Goal: Communication & Community: Answer question/provide support

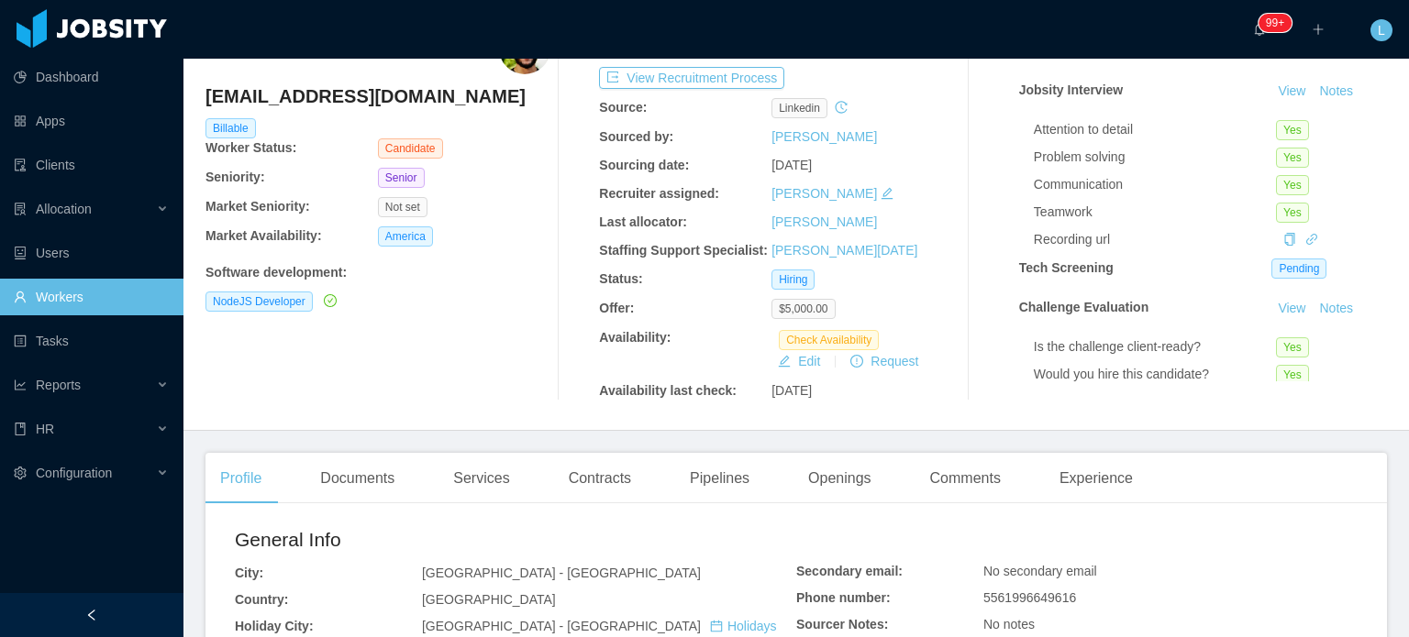
scroll to position [367, 0]
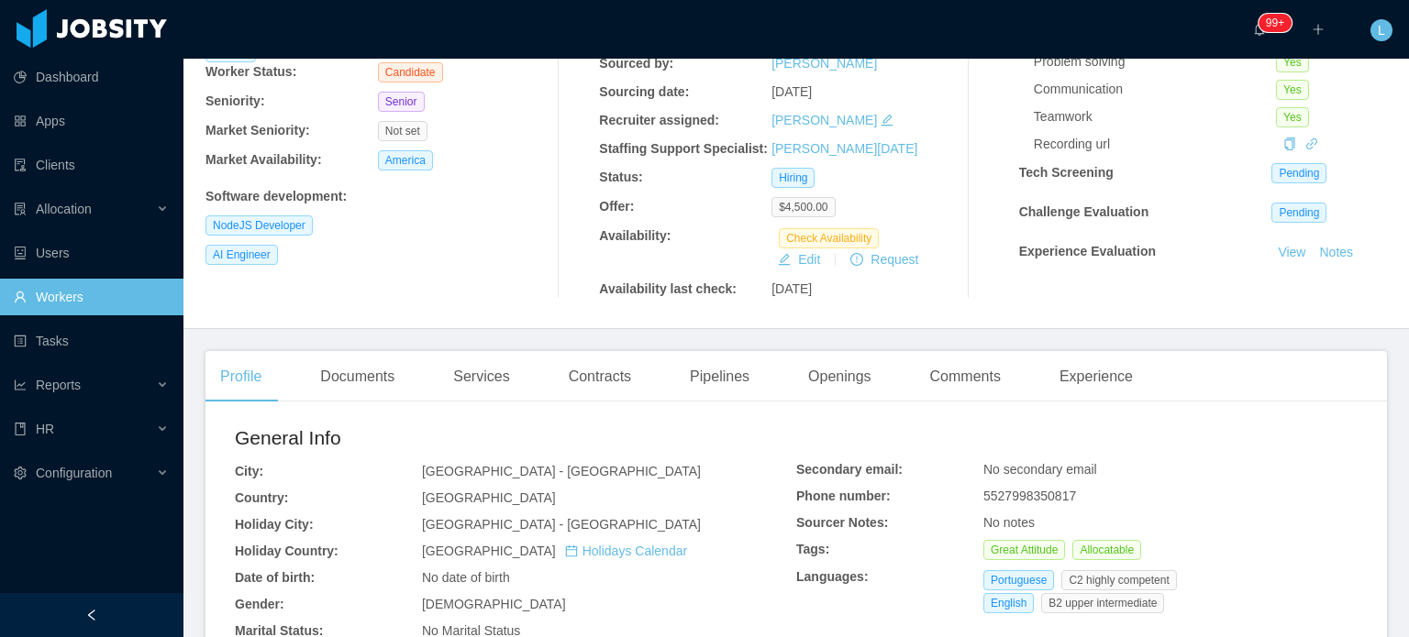
scroll to position [183, 0]
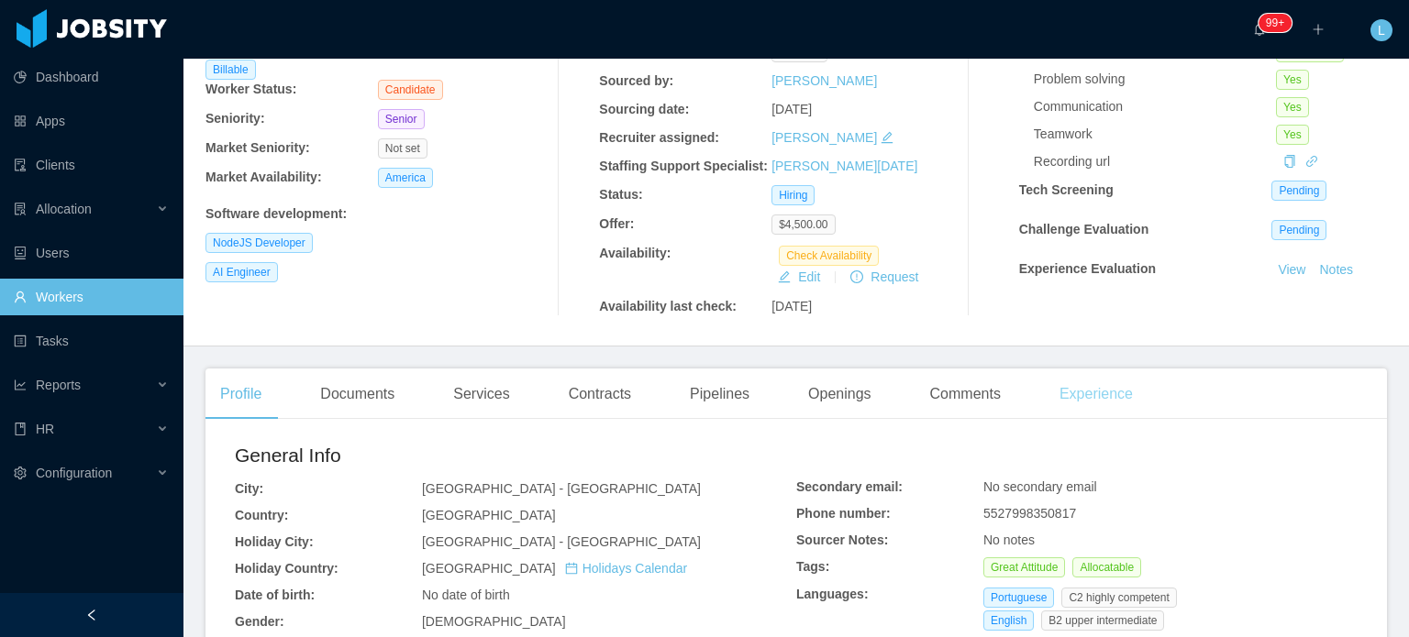
click at [1081, 391] on div "Experience" at bounding box center [1096, 394] width 103 height 51
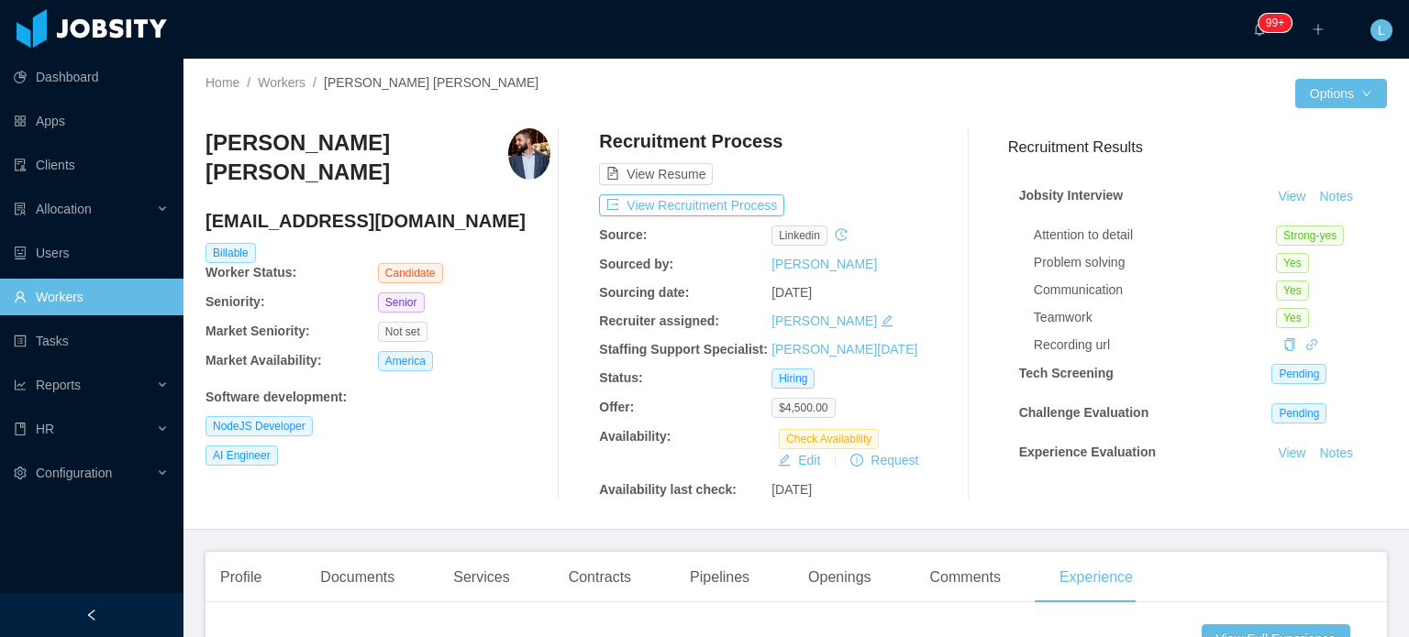
click at [272, 224] on h4 "magnochiabai@gmail.com" at bounding box center [377, 221] width 345 height 26
click at [272, 223] on h4 "magnochiabai@gmail.com" at bounding box center [377, 221] width 345 height 26
copy h4 "magnochiabai@gmail.com"
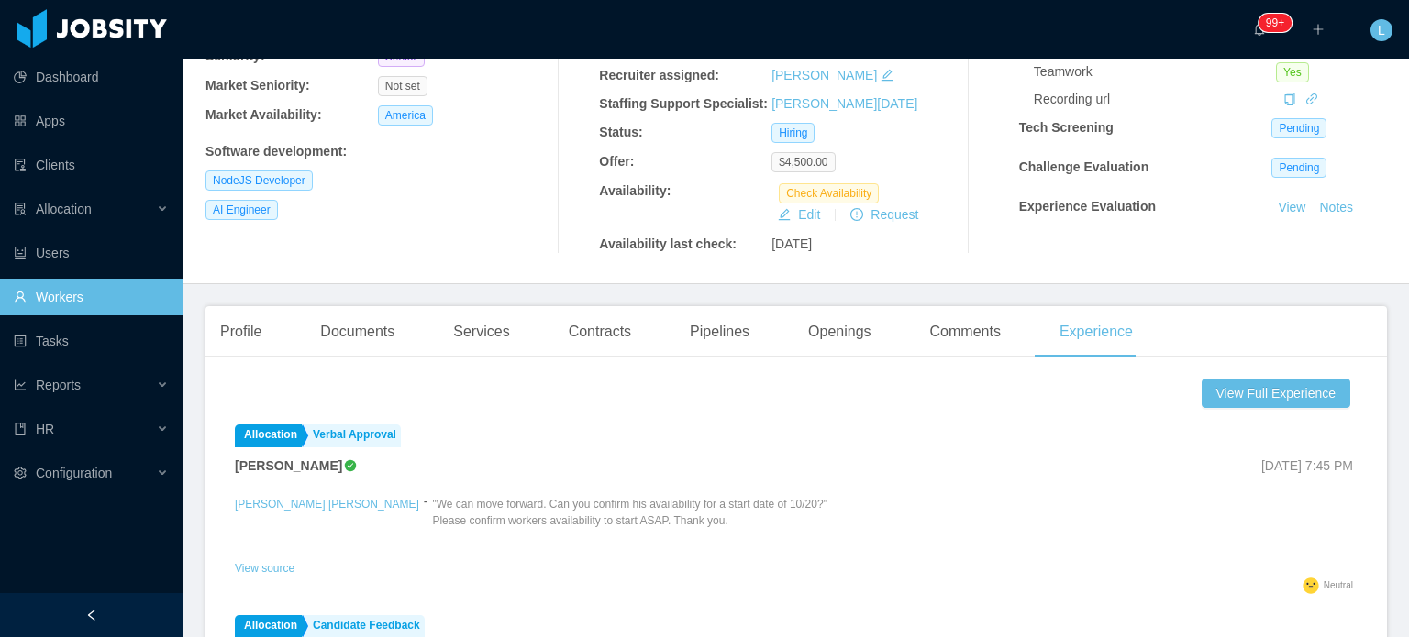
scroll to position [367, 0]
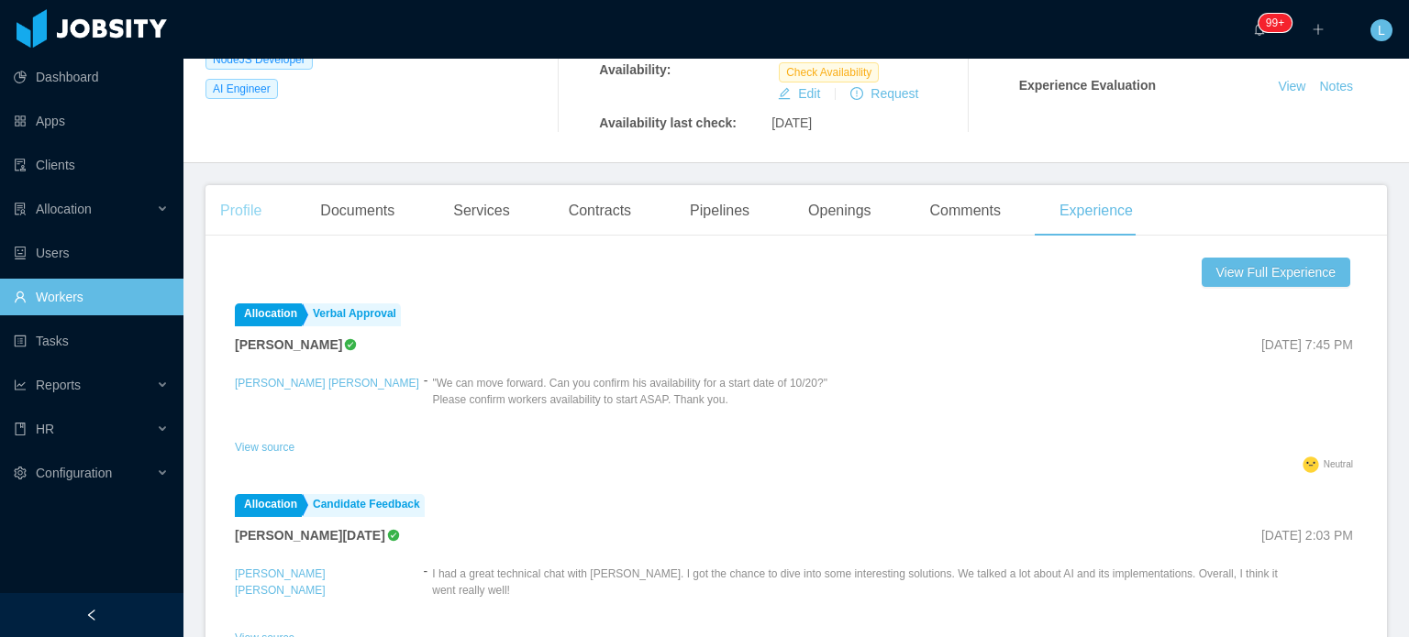
click at [253, 212] on div "Profile" at bounding box center [240, 210] width 71 height 51
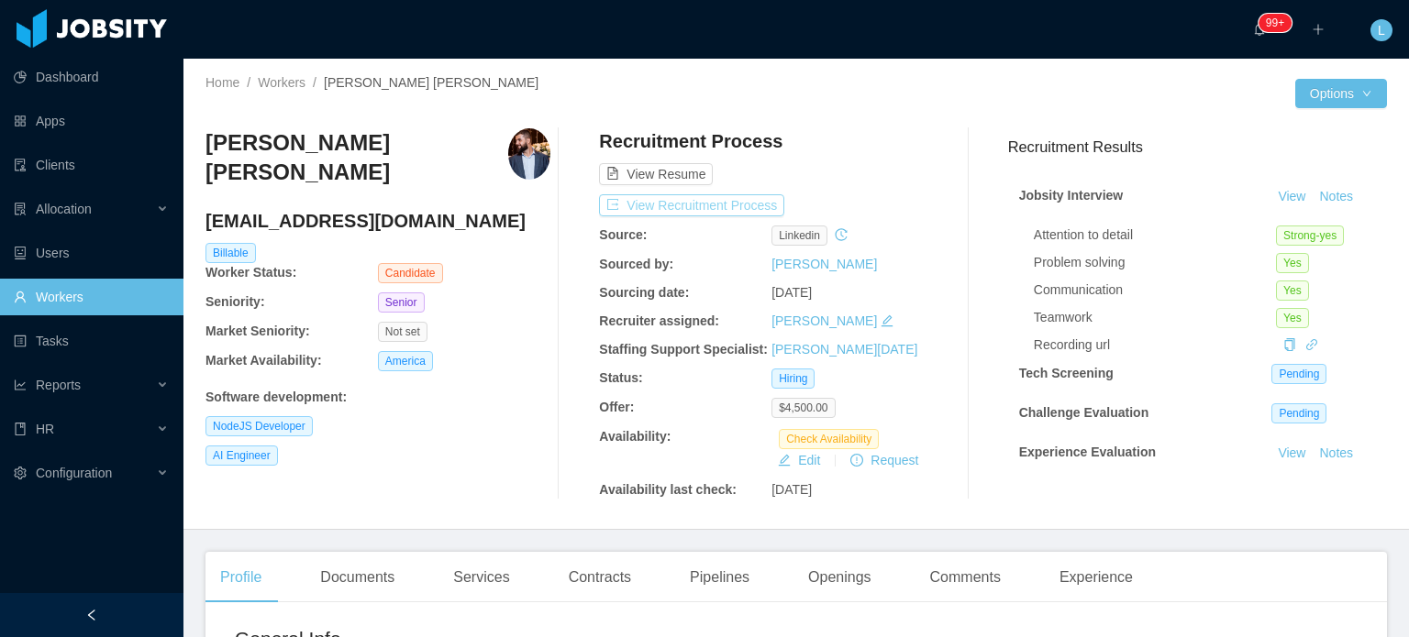
click at [758, 209] on button "View Recruitment Process" at bounding box center [691, 205] width 185 height 22
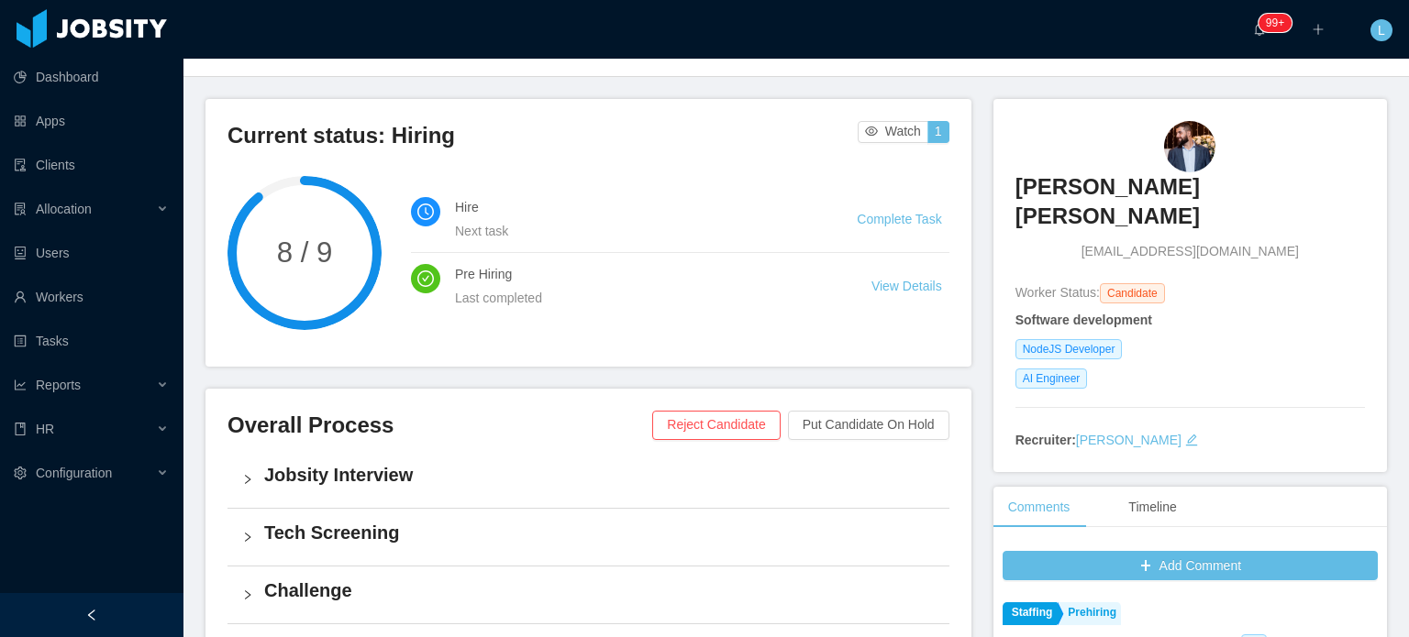
scroll to position [367, 0]
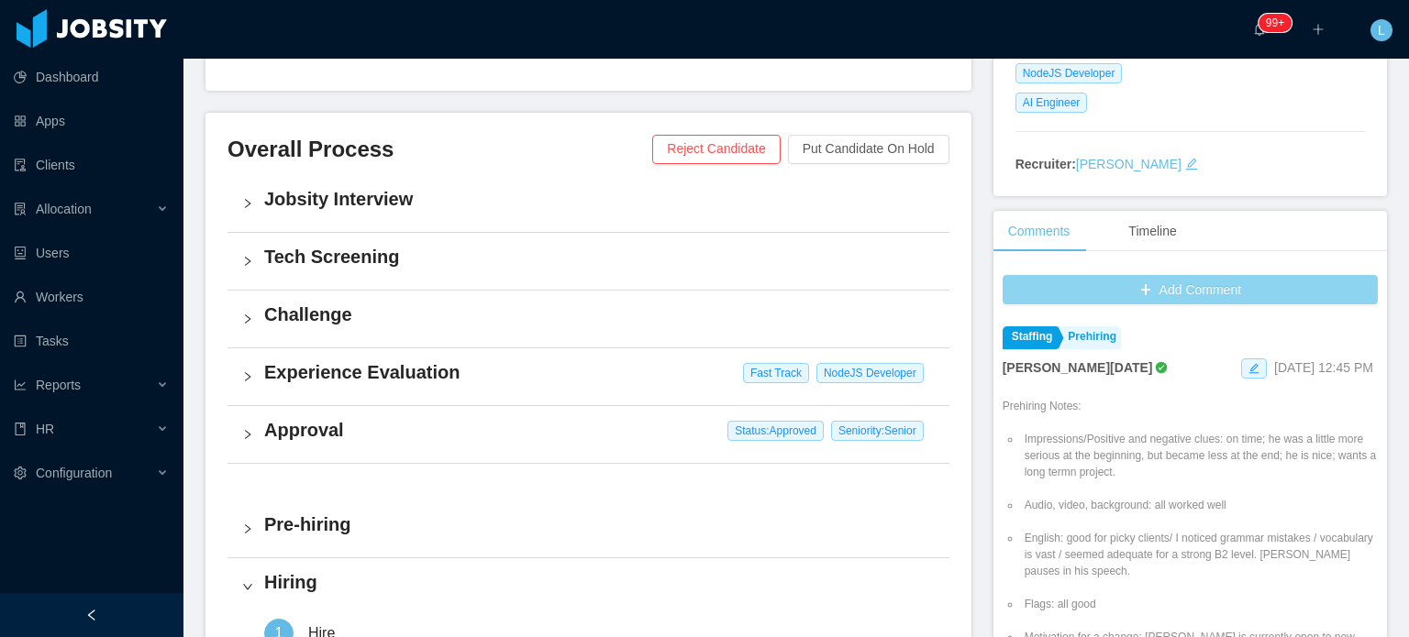
click at [1183, 275] on button "Add Comment" at bounding box center [1189, 289] width 375 height 29
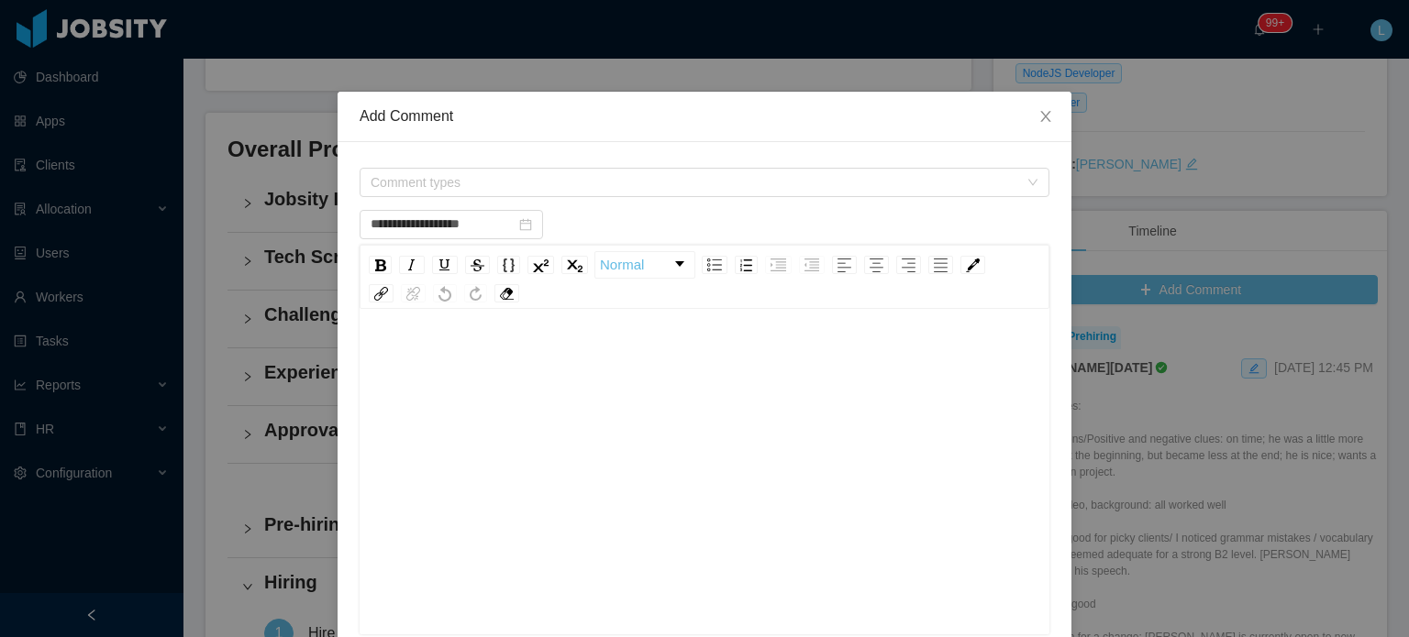
click at [796, 384] on div "rdw-editor" at bounding box center [704, 500] width 661 height 321
type input "**********"
click at [437, 183] on span "Comment types" at bounding box center [695, 182] width 648 height 18
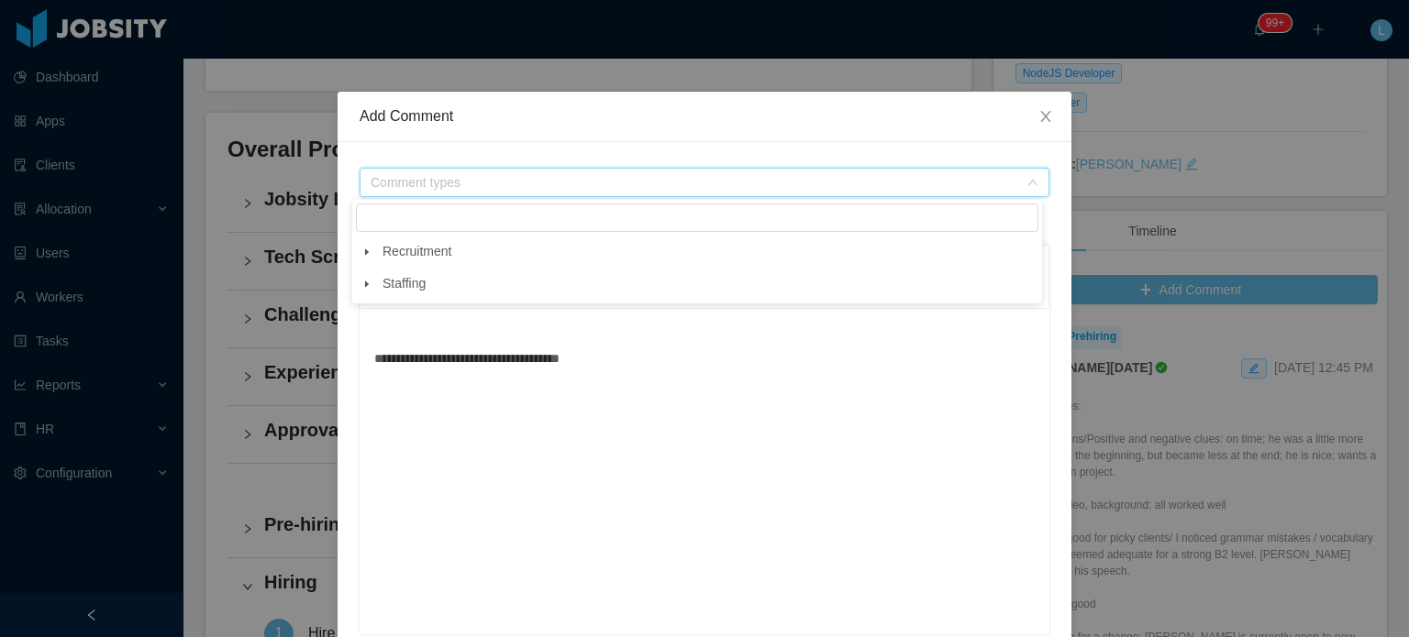
click at [363, 256] on icon "icon: caret-down" at bounding box center [366, 252] width 9 height 9
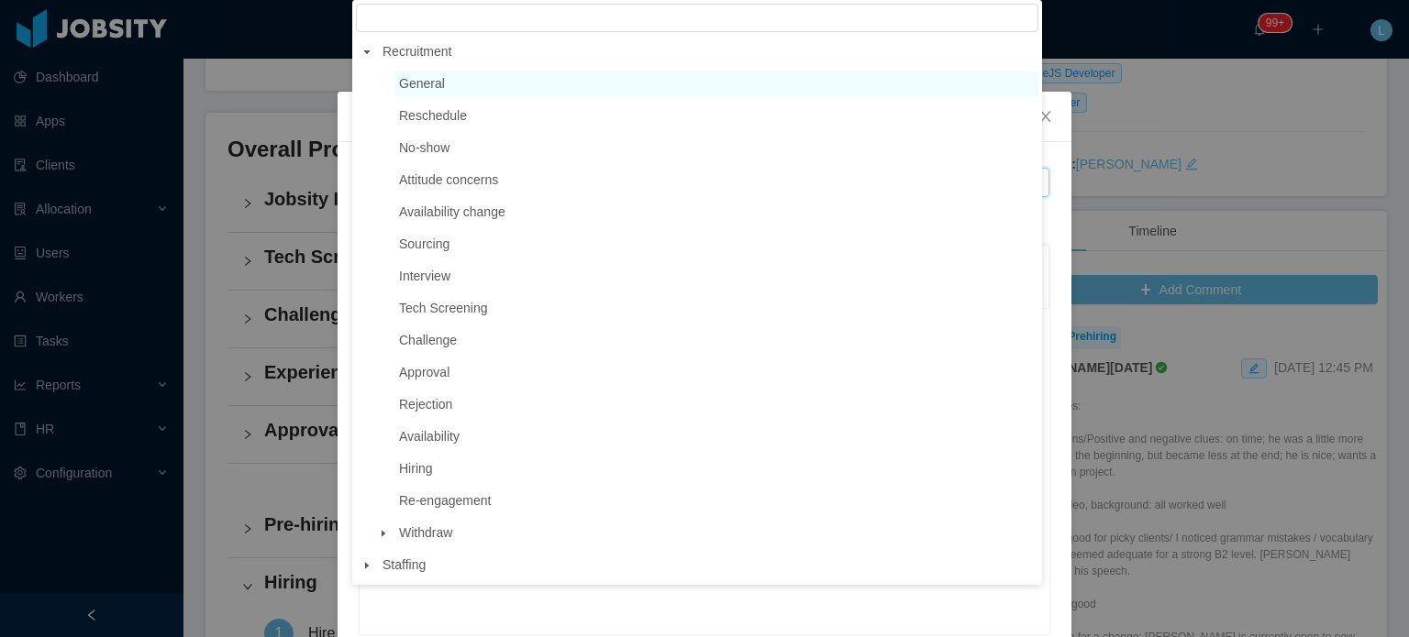
click at [453, 94] on span "General" at bounding box center [716, 84] width 644 height 25
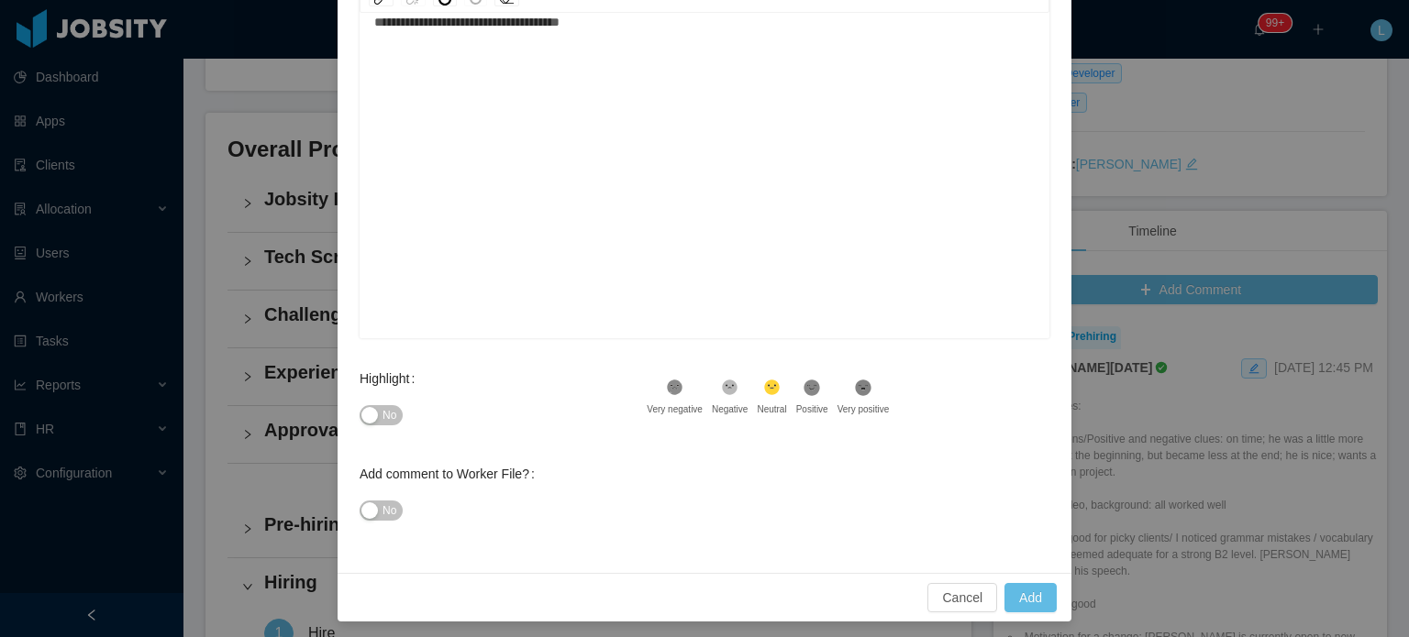
scroll to position [301, 0]
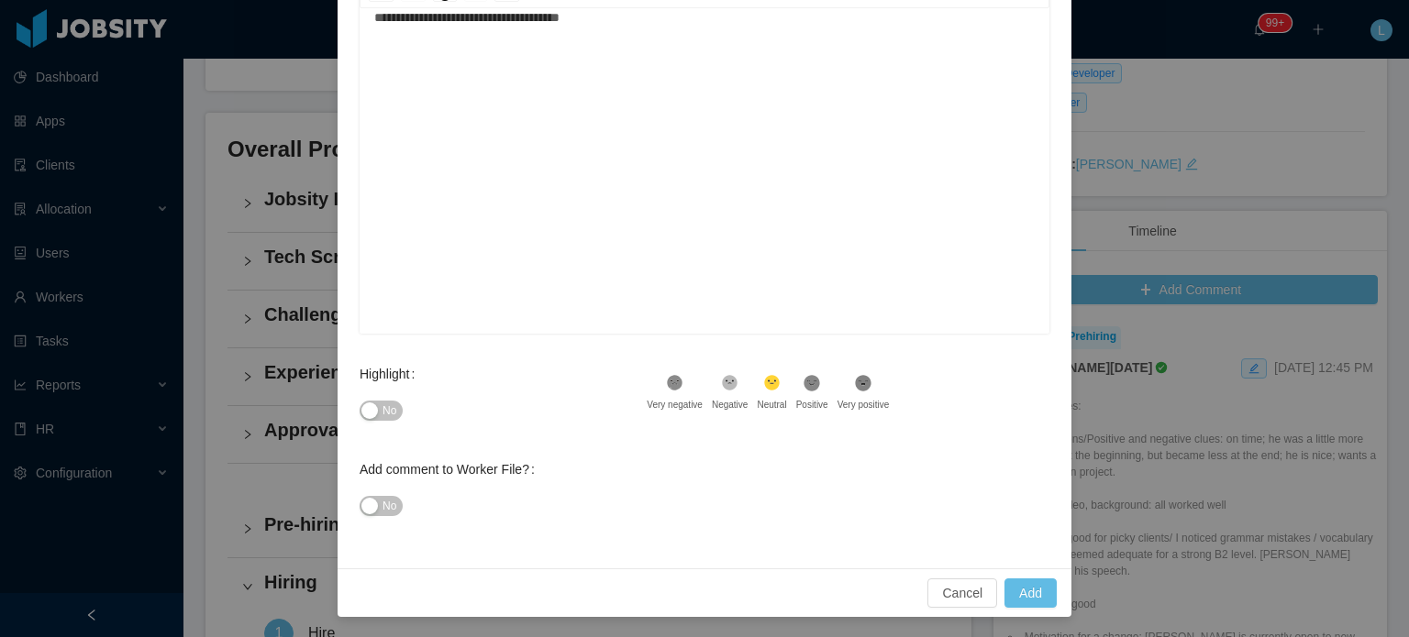
click at [382, 414] on span "No" at bounding box center [389, 411] width 14 height 18
click at [1024, 589] on button "Add" at bounding box center [1030, 593] width 52 height 29
click at [729, 172] on div "**********" at bounding box center [704, 159] width 661 height 321
type input "**********"
click at [1025, 590] on button "Add" at bounding box center [1030, 593] width 52 height 29
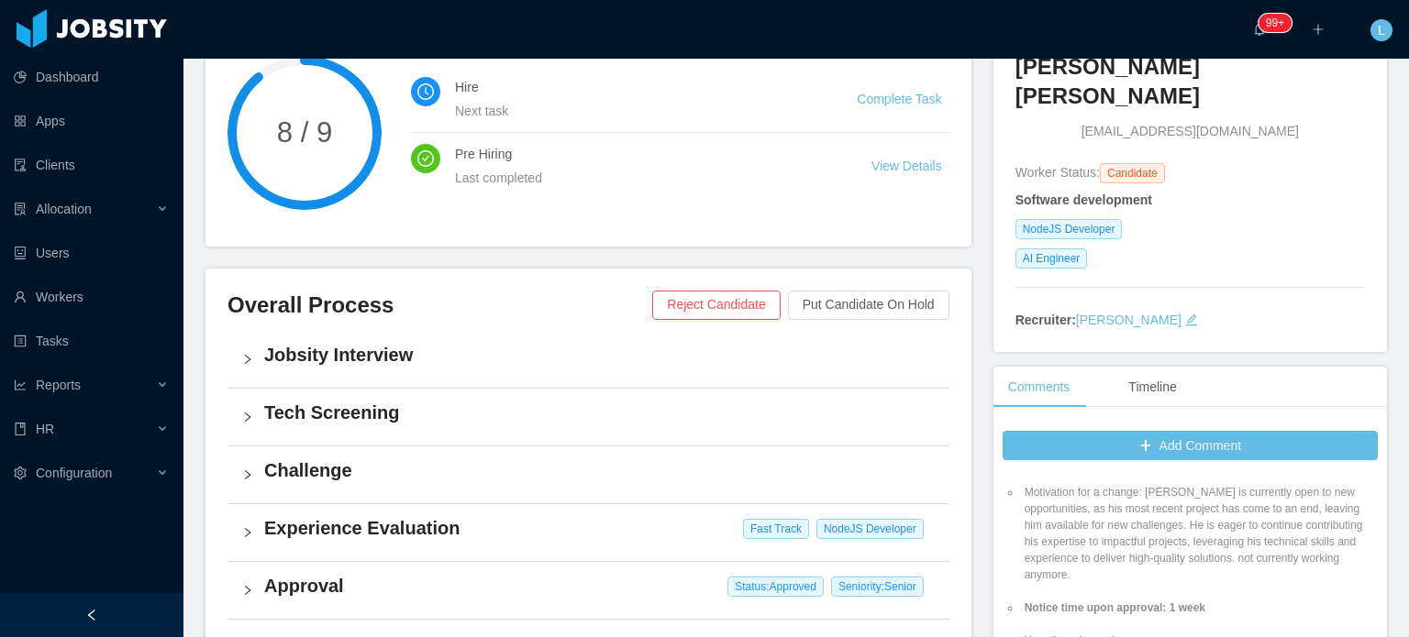
scroll to position [0, 0]
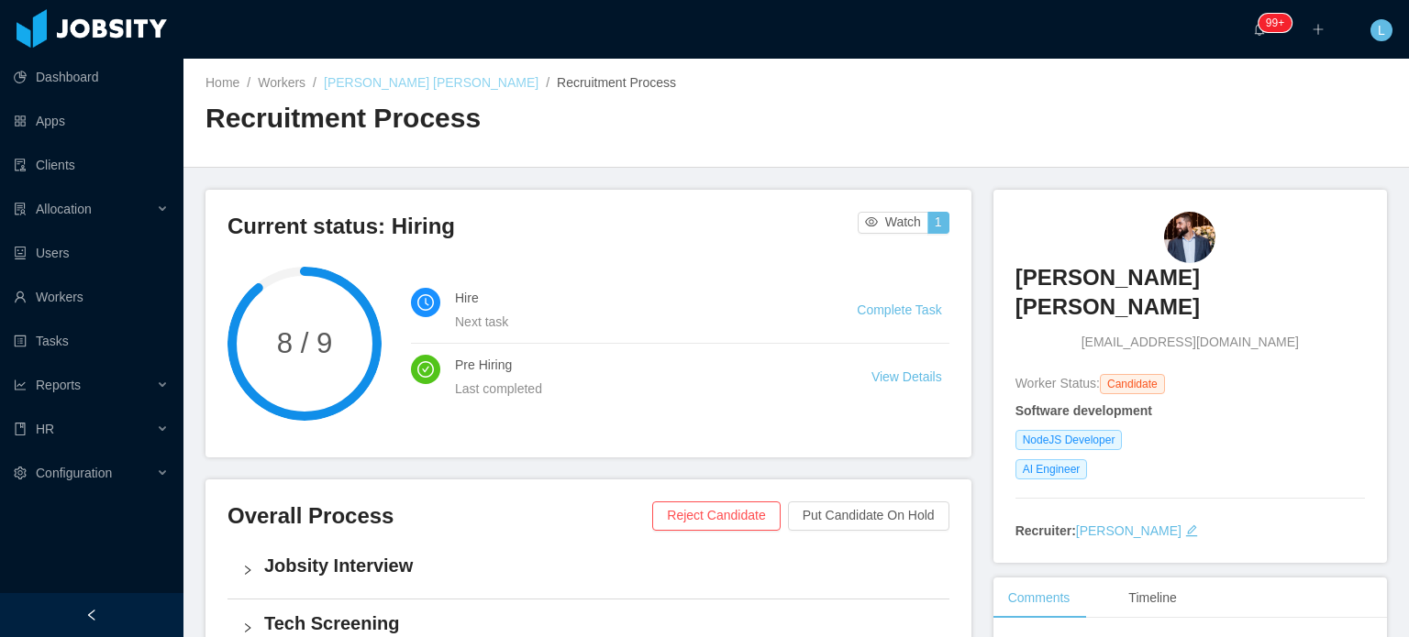
click at [406, 83] on link "Carlos Magno Chiabai Santos" at bounding box center [431, 82] width 215 height 15
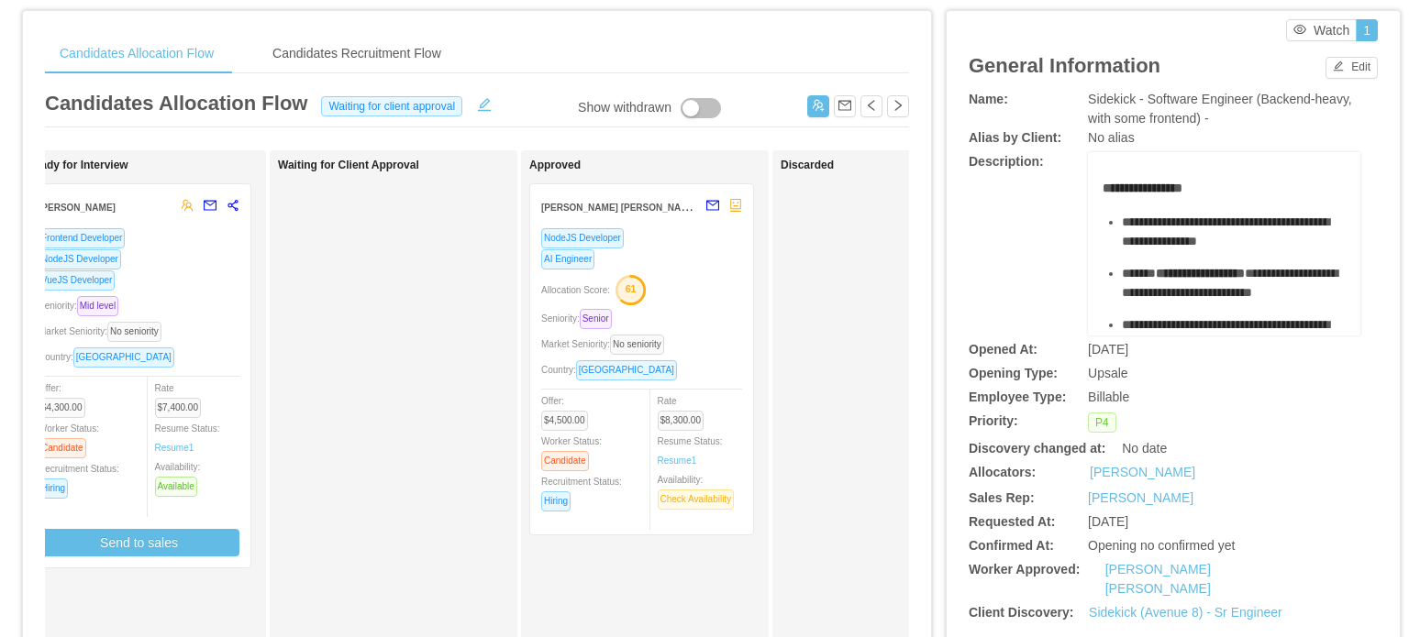
scroll to position [20, 0]
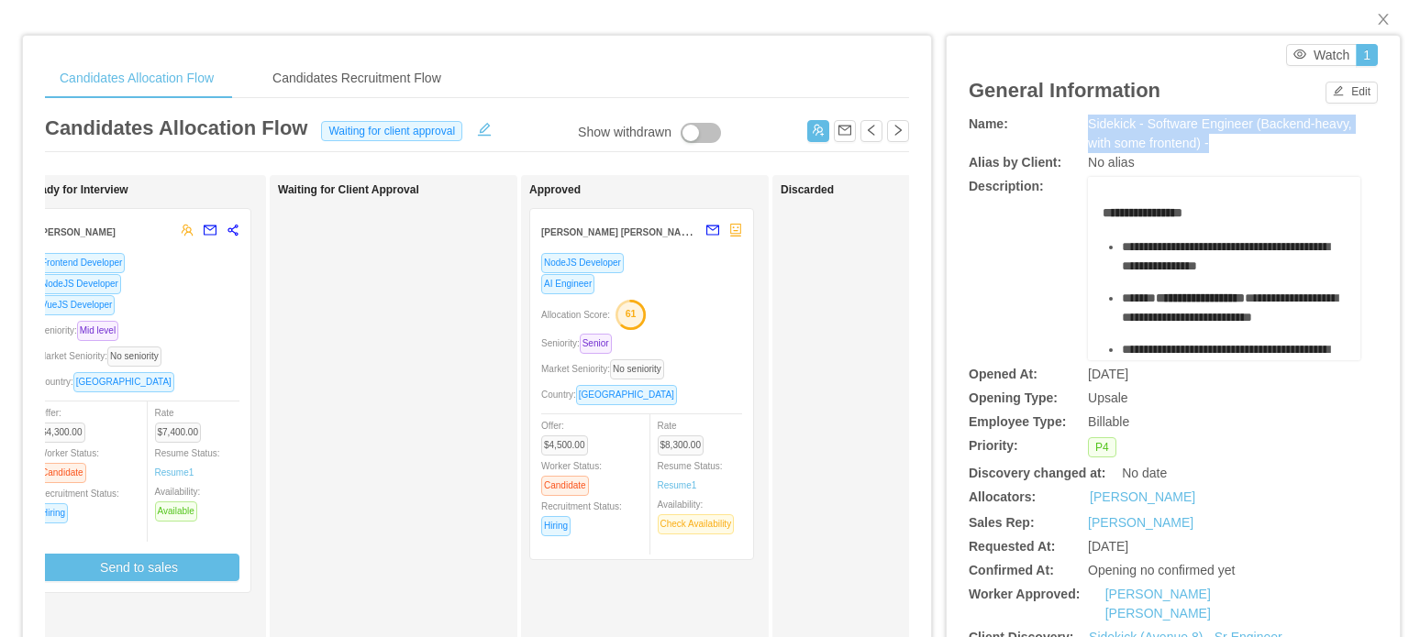
drag, startPoint x: 1069, startPoint y: 121, endPoint x: 1256, endPoint y: 141, distance: 187.3
click at [1257, 141] on div "Name: Sidekick - Software Engineer (Backend-heavy, with some frontend) -" at bounding box center [1173, 134] width 409 height 39
copy div "Sidekick - Software Engineer (Backend-heavy, with some frontend) -"
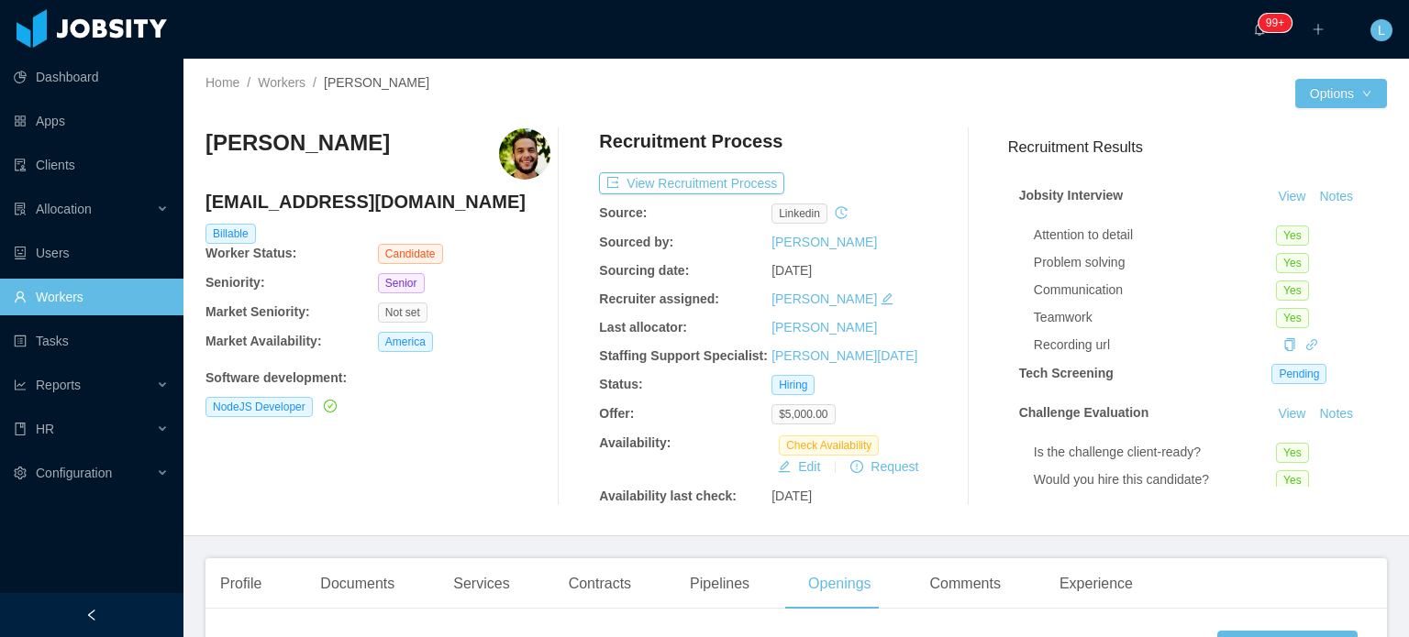
scroll to position [550, 0]
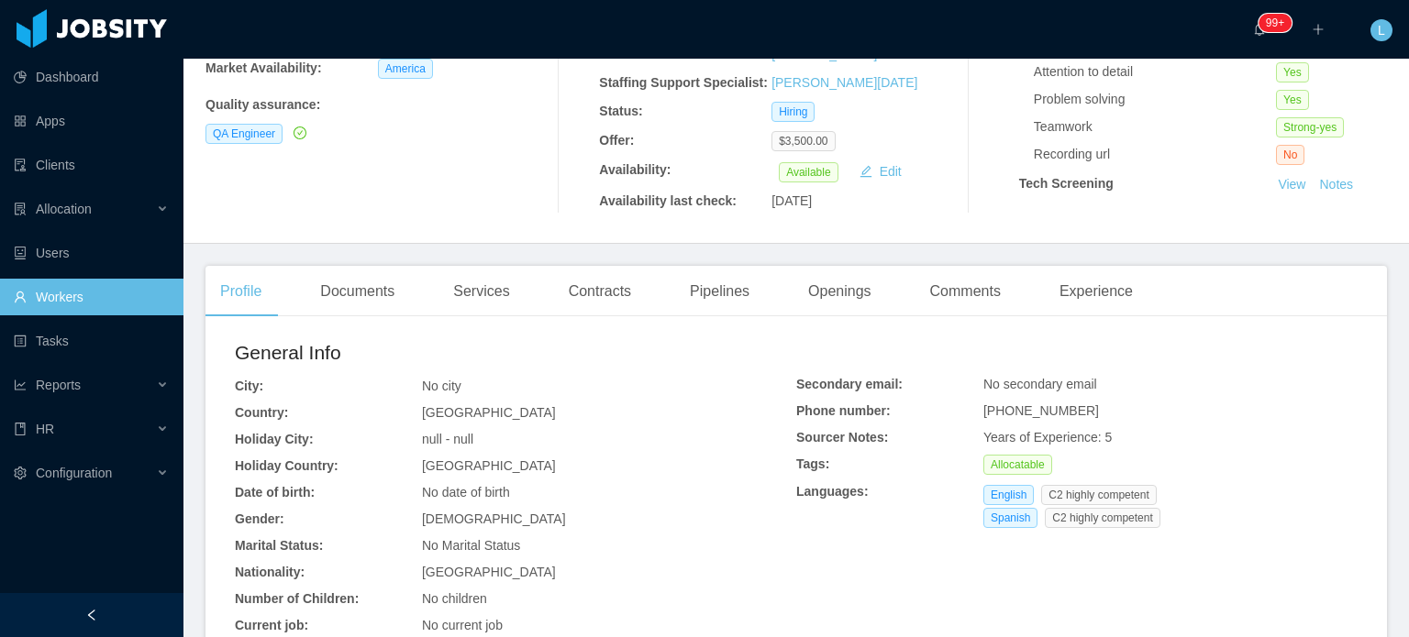
scroll to position [275, 0]
drag, startPoint x: 975, startPoint y: 408, endPoint x: 1106, endPoint y: 404, distance: 131.2
click at [1106, 404] on div "+18292804117" at bounding box center [1170, 409] width 374 height 19
copy span "+18292804117"
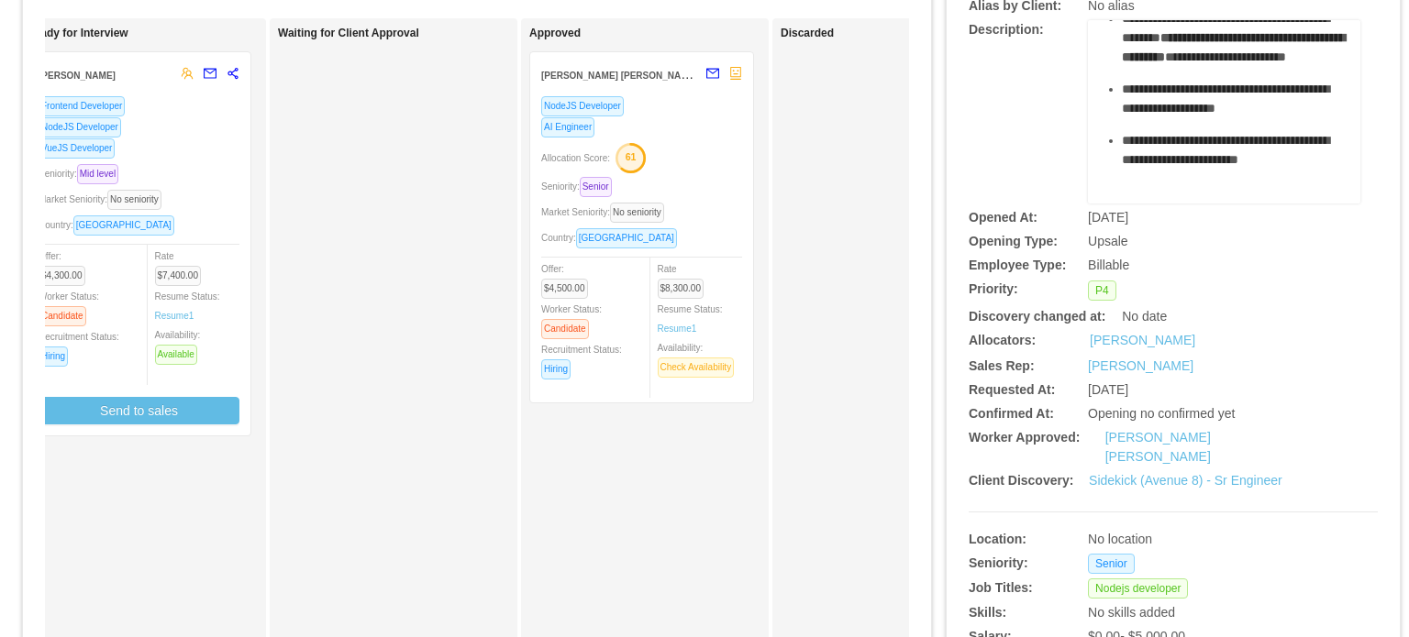
scroll to position [204, 0]
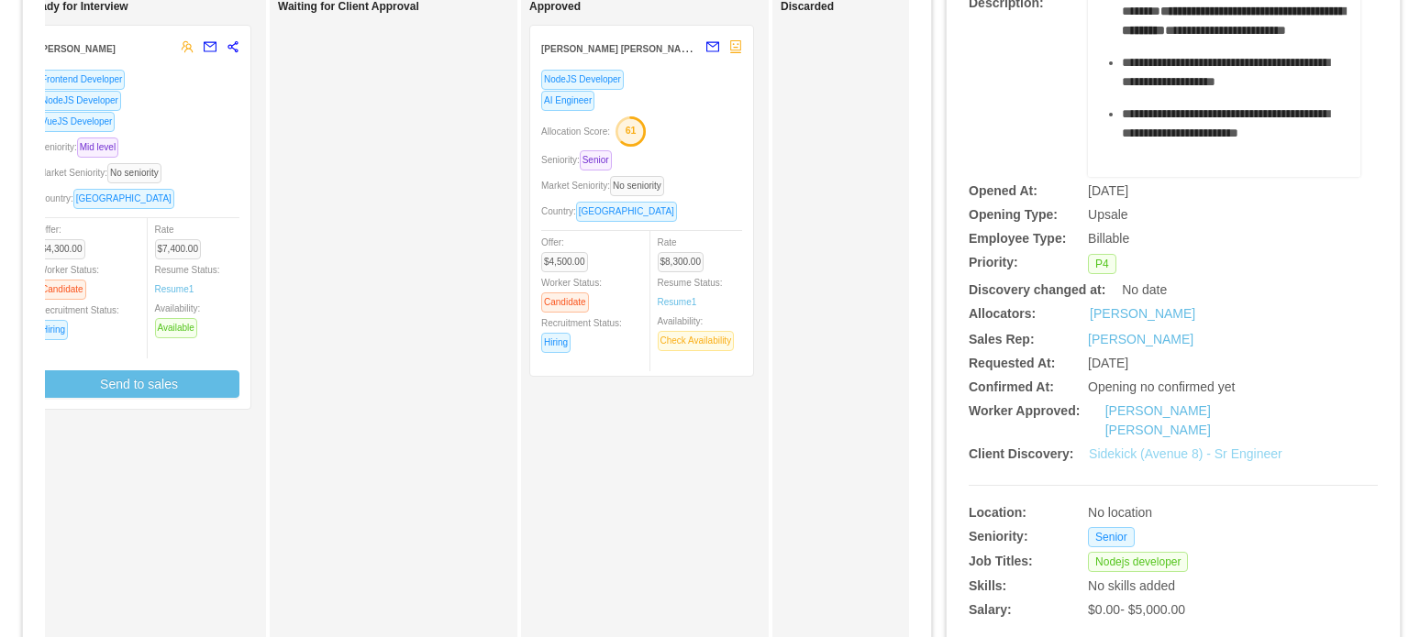
click at [1190, 447] on link "Sidekick (Avenue 8) - Sr Engineer" at bounding box center [1186, 454] width 194 height 15
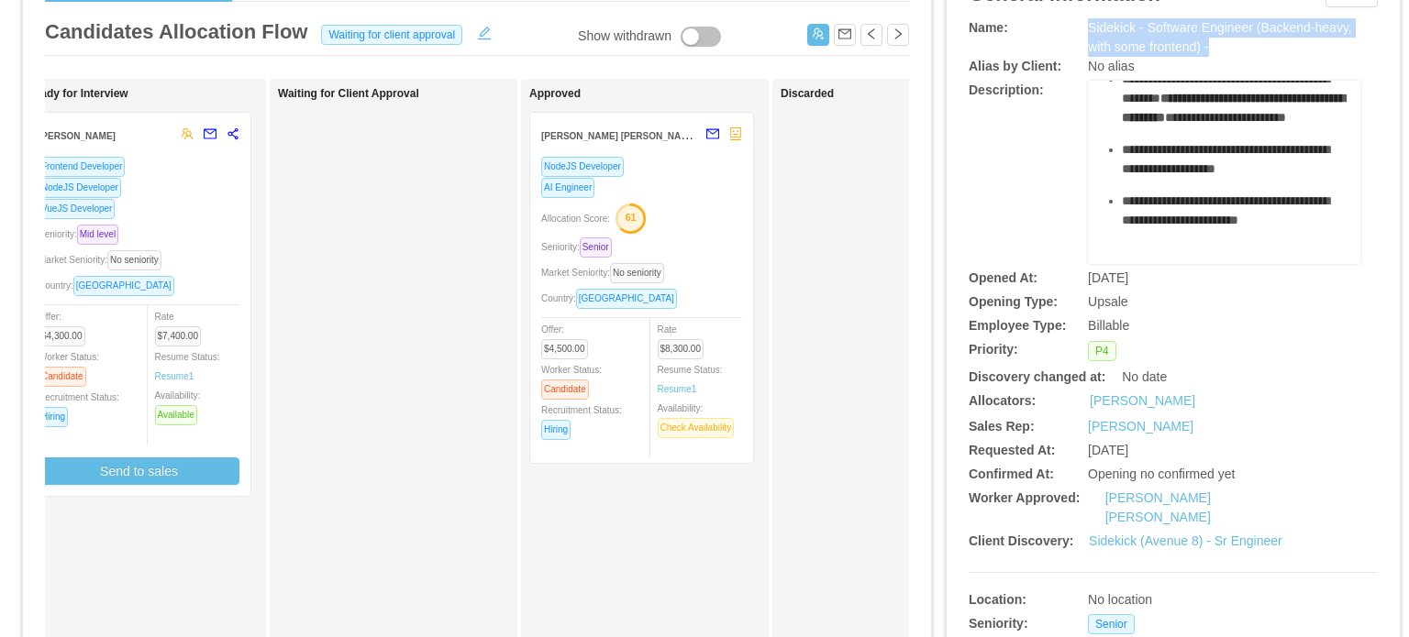
scroll to position [112, 0]
